Goal: Task Accomplishment & Management: Use online tool/utility

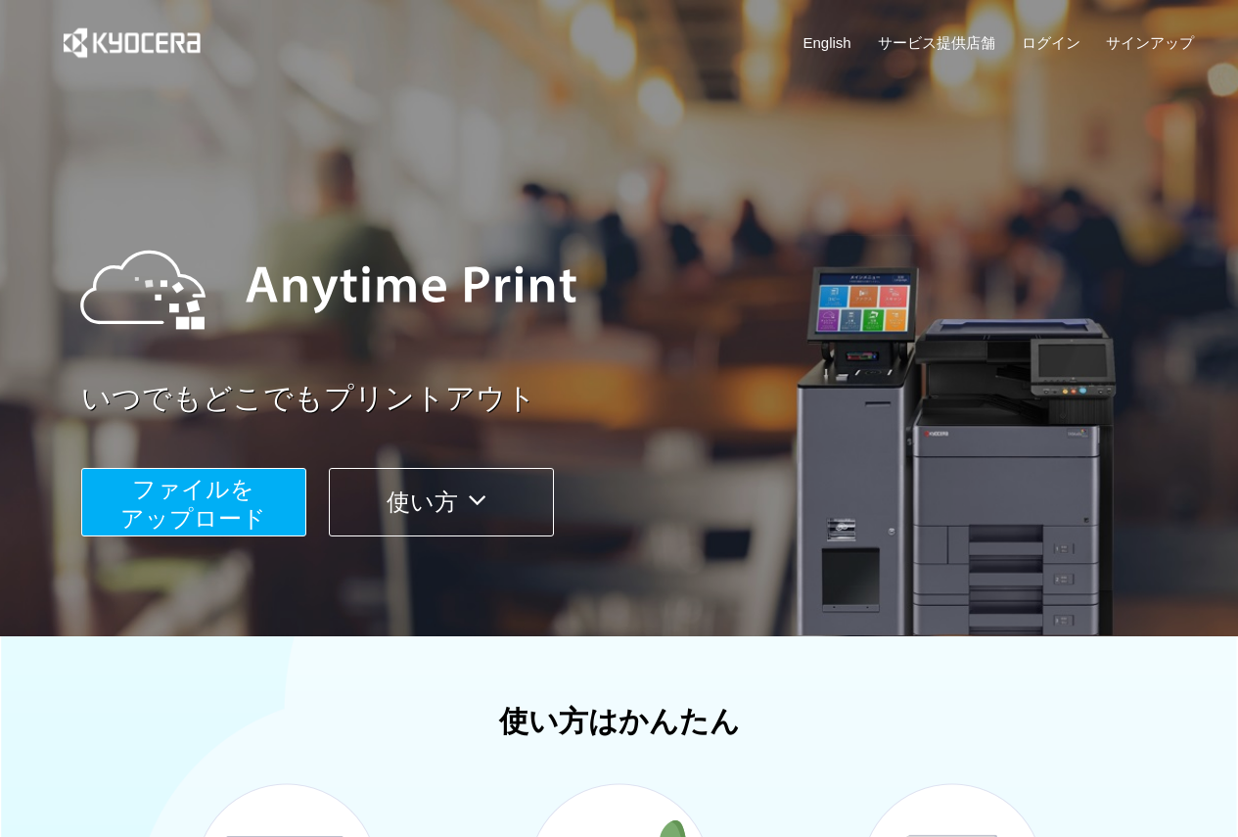
scroll to position [294, 0]
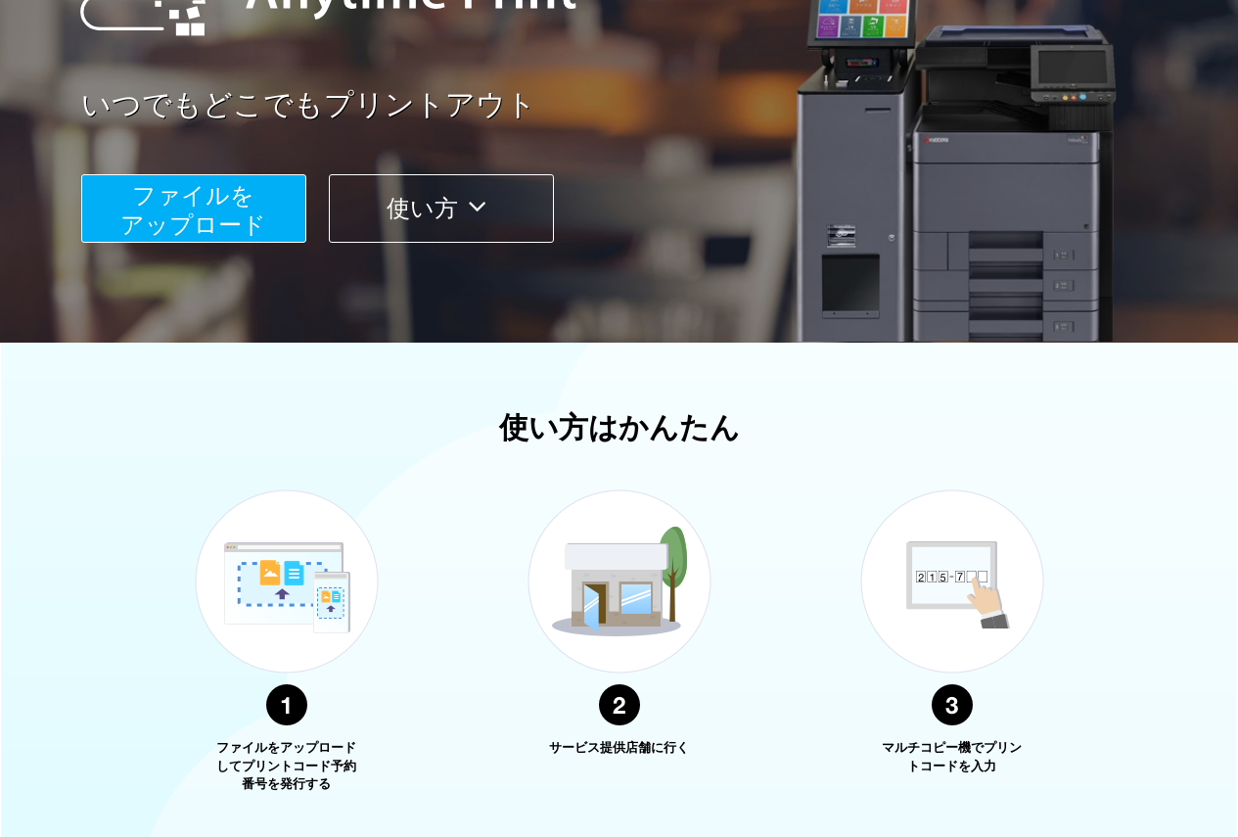
click at [207, 203] on span "ファイルを ​​アップロード" at bounding box center [193, 210] width 146 height 56
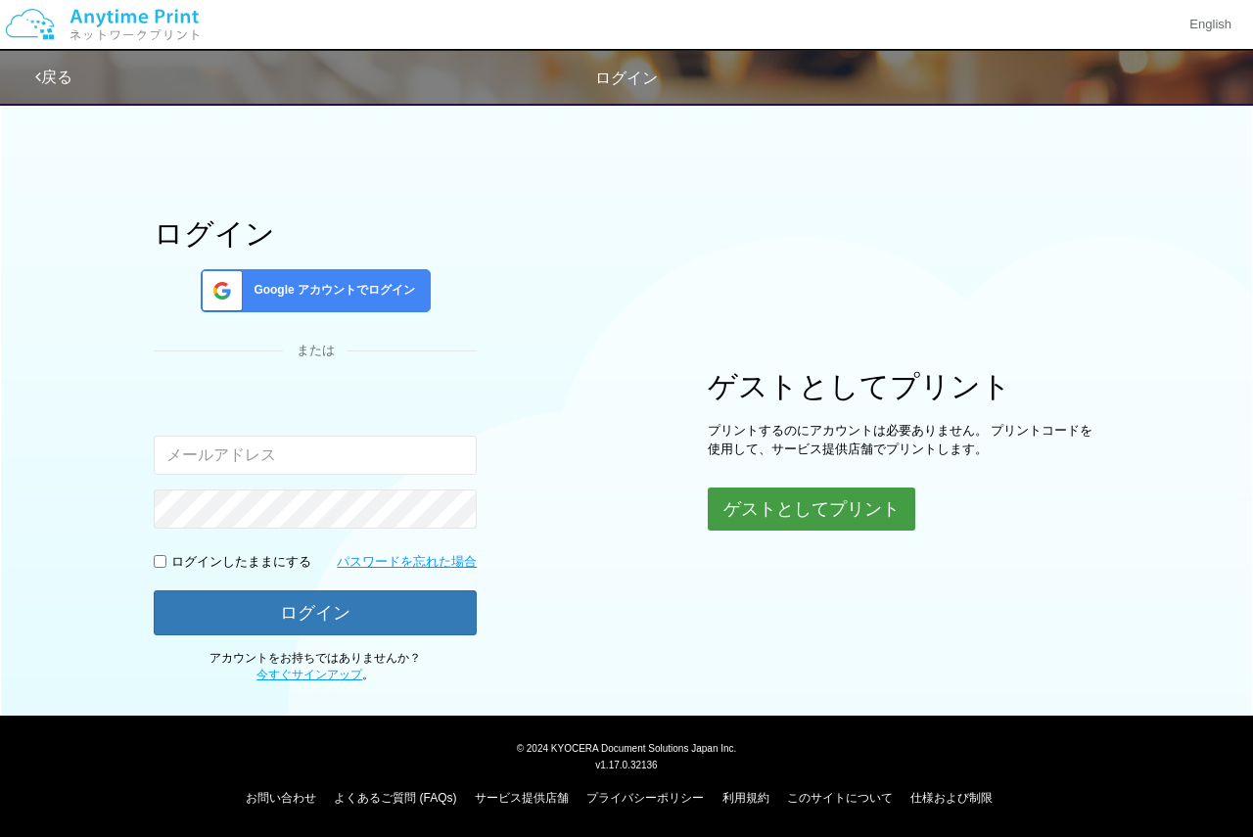
click at [747, 514] on button "ゲストとしてプリント" at bounding box center [812, 508] width 208 height 43
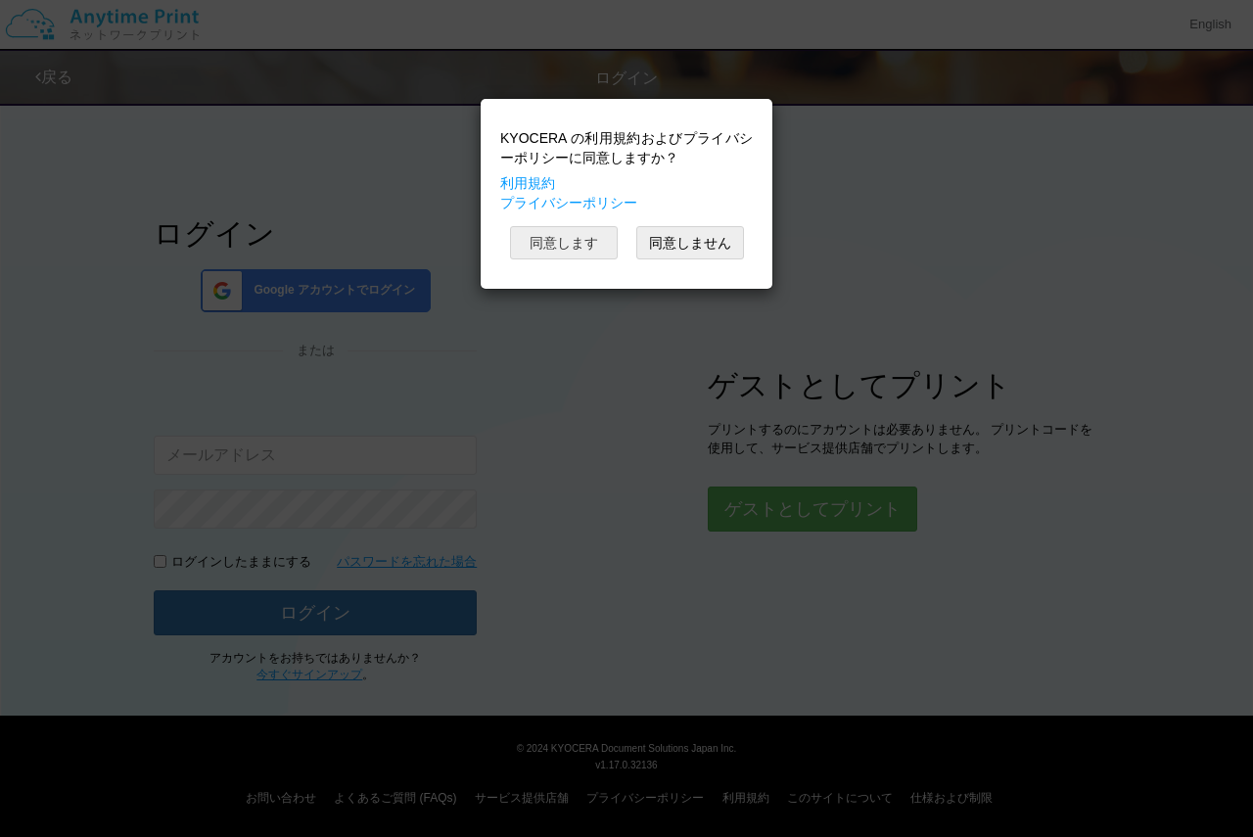
click at [577, 246] on button "同意します" at bounding box center [564, 242] width 108 height 33
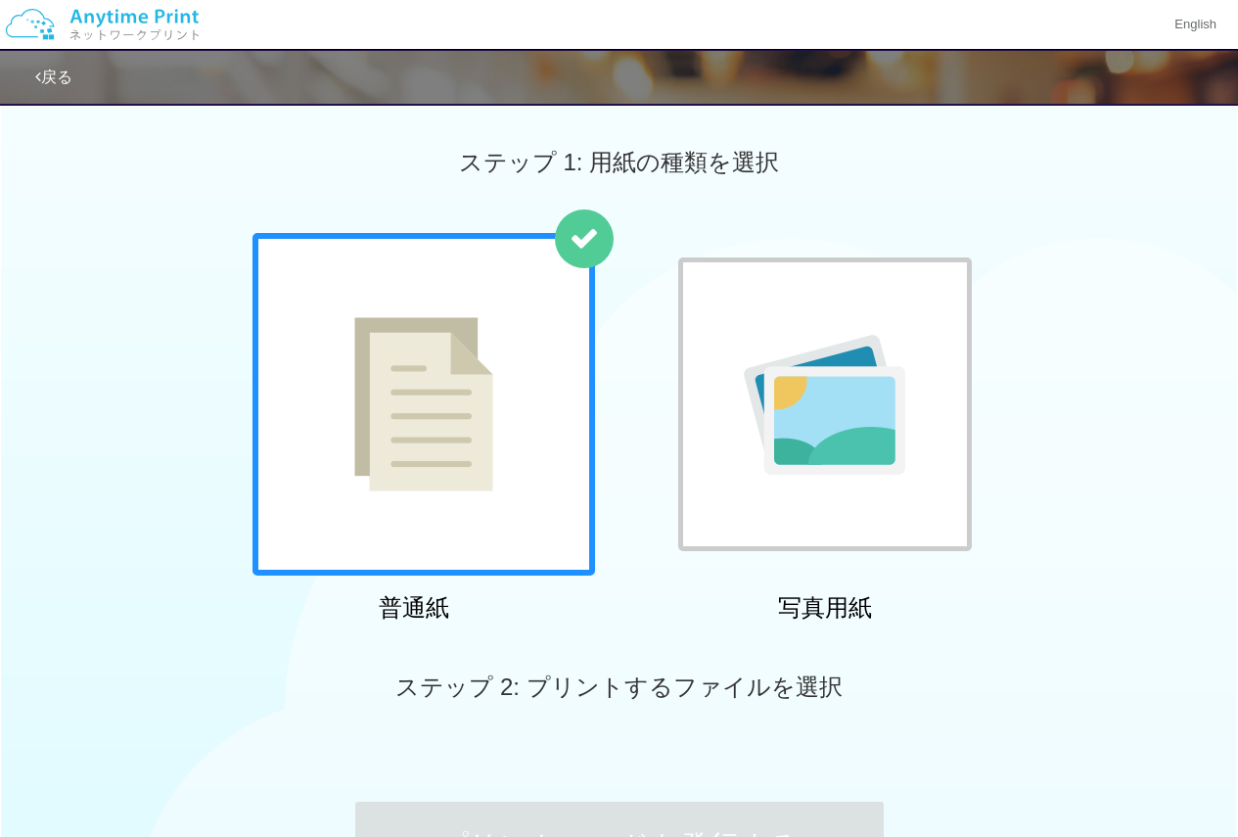
click at [872, 511] on div at bounding box center [825, 404] width 294 height 294
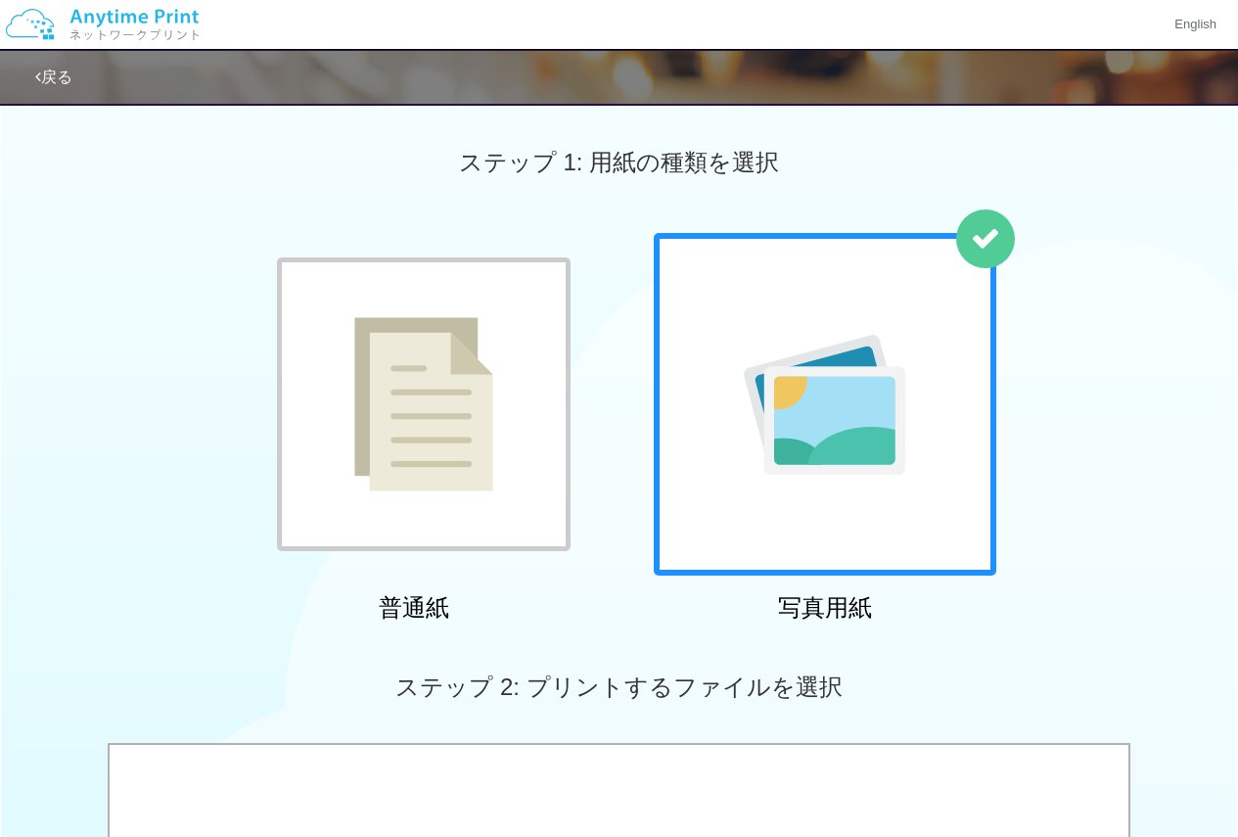
click at [541, 475] on div at bounding box center [424, 404] width 294 height 294
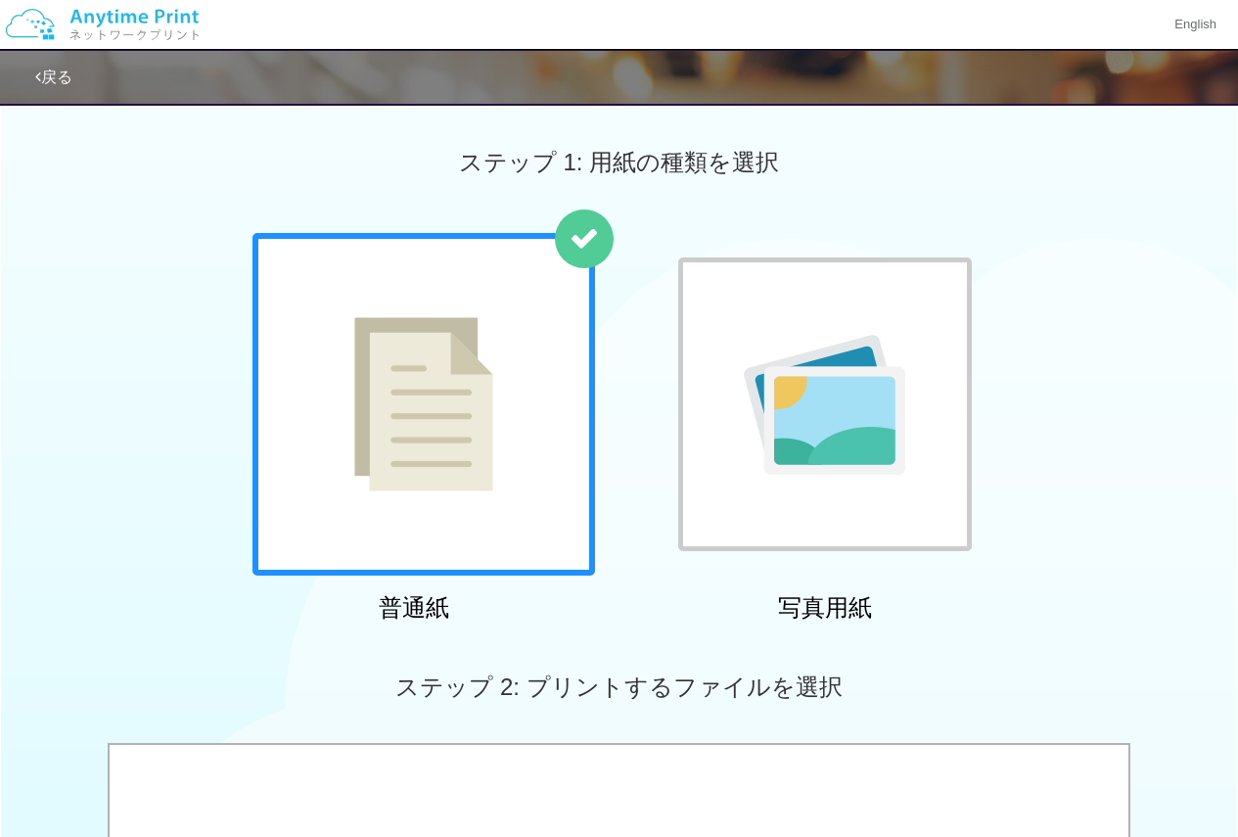
scroll to position [294, 0]
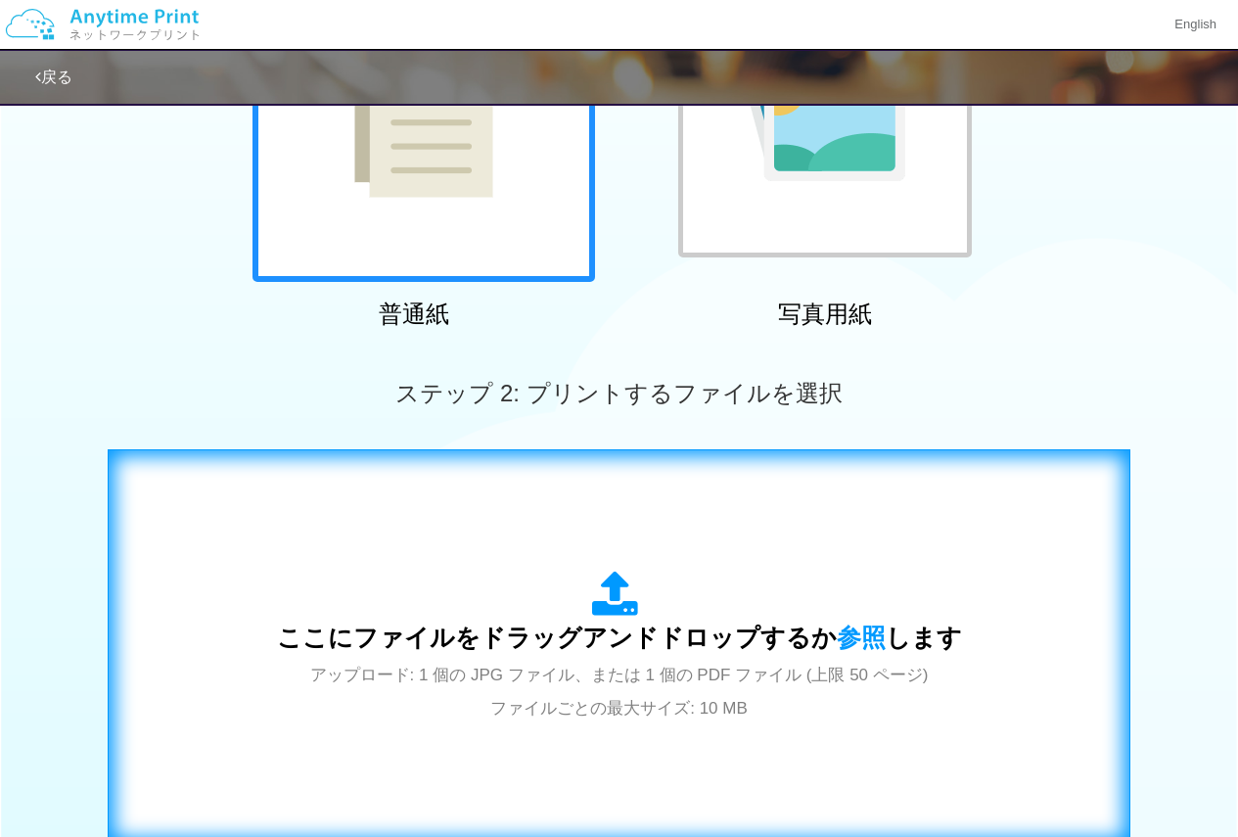
click at [599, 597] on icon at bounding box center [619, 595] width 55 height 49
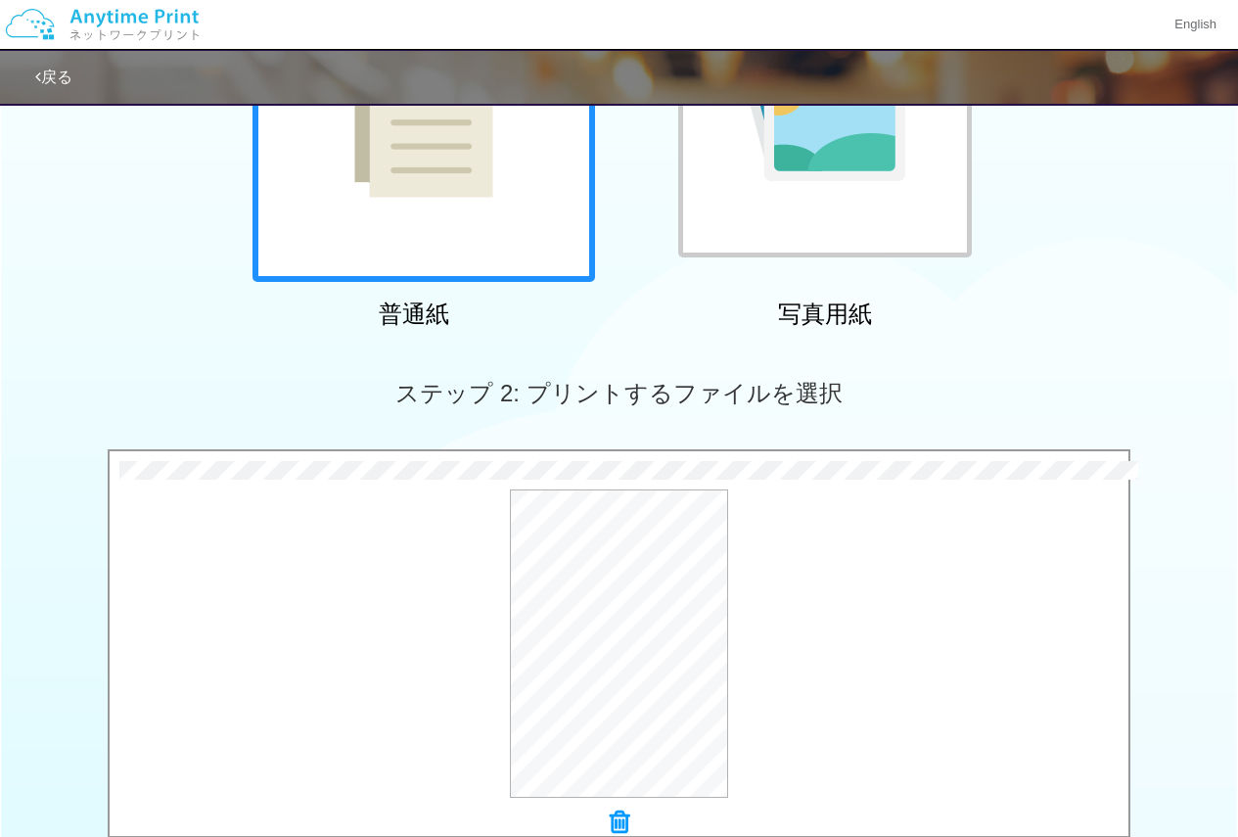
scroll to position [587, 0]
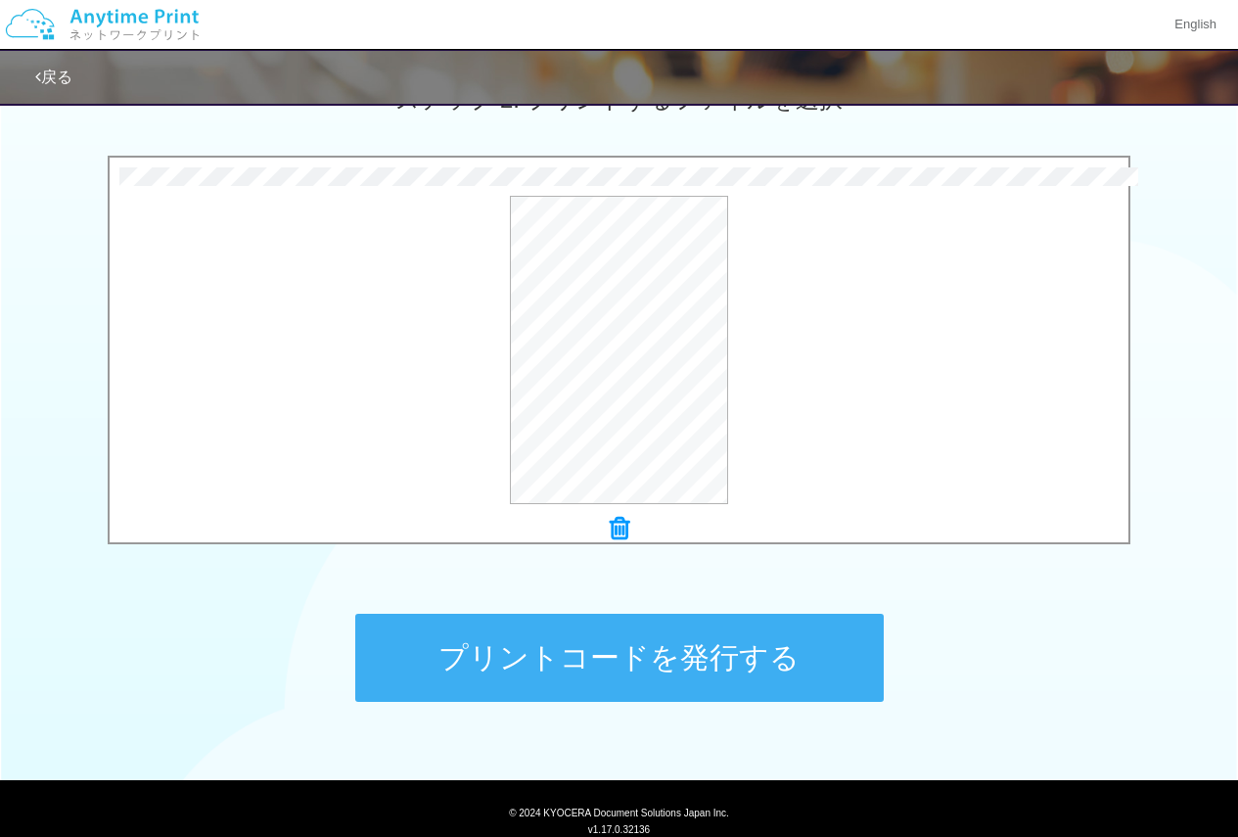
click at [549, 688] on button "プリントコードを発行する" at bounding box center [619, 658] width 529 height 88
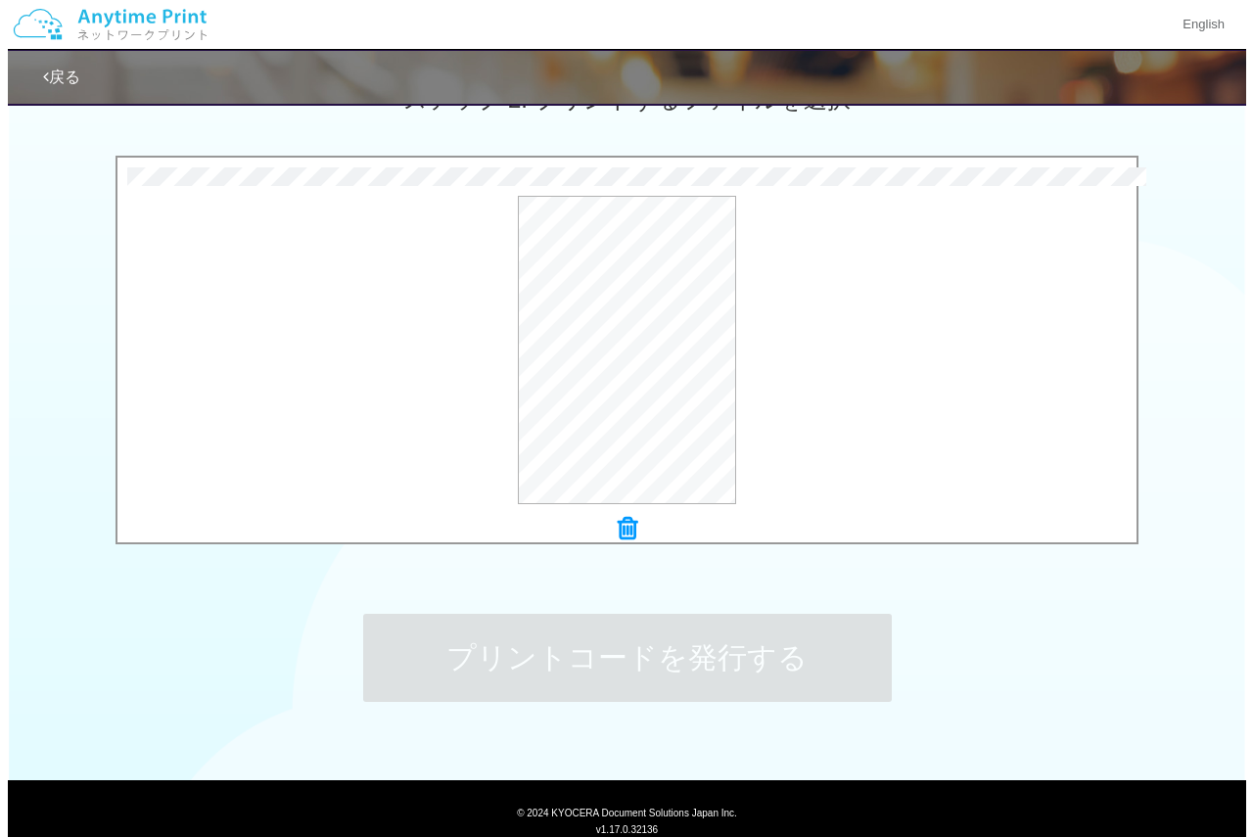
scroll to position [0, 0]
